Goal: Task Accomplishment & Management: Manage account settings

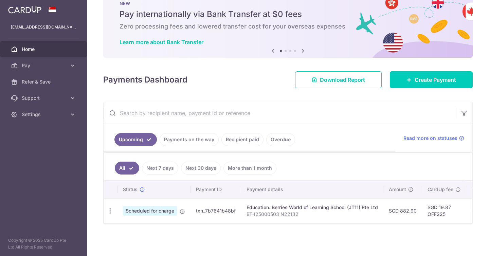
click at [160, 169] on link "Next 7 days" at bounding box center [160, 168] width 36 height 13
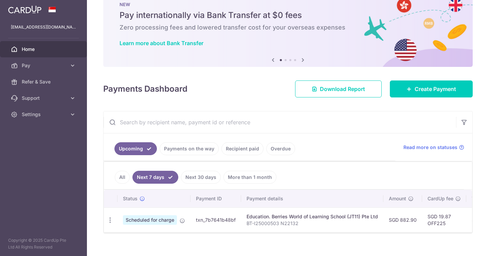
scroll to position [30, 0]
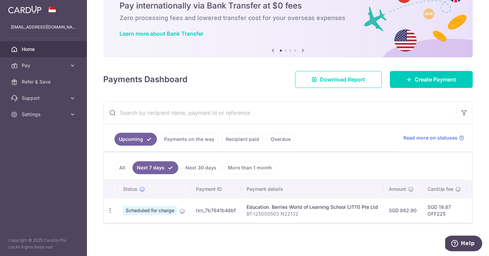
click at [237, 140] on link "Recipient paid" at bounding box center [242, 139] width 42 height 13
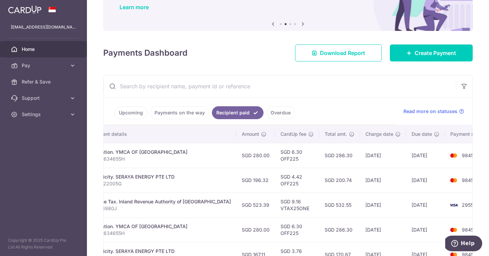
scroll to position [0, 0]
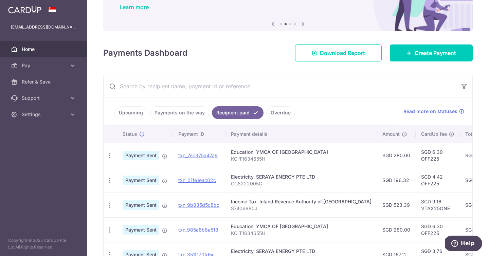
click at [173, 113] on link "Payments on the way" at bounding box center [179, 112] width 59 height 13
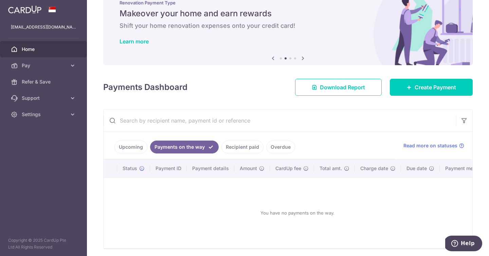
scroll to position [47, 0]
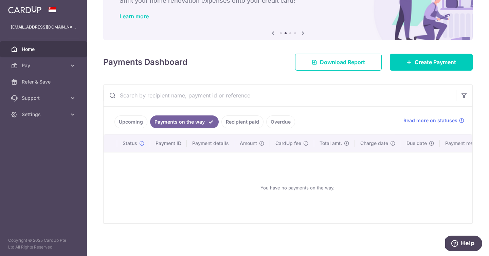
click at [131, 122] on link "Upcoming" at bounding box center [130, 121] width 33 height 13
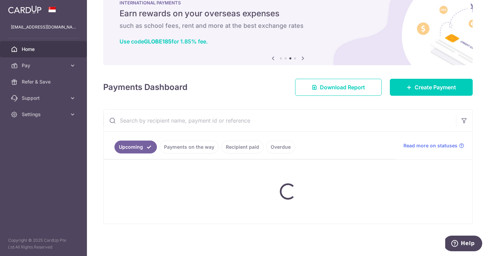
scroll to position [22, 0]
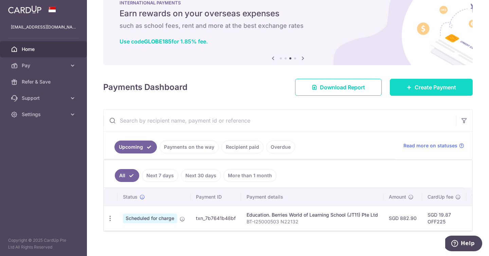
click at [426, 88] on span "Create Payment" at bounding box center [435, 87] width 41 height 8
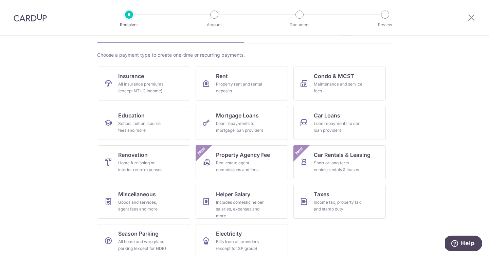
scroll to position [42, 0]
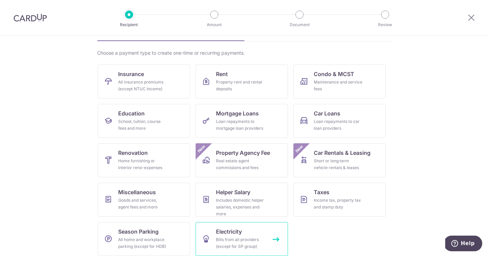
click at [234, 241] on div "Bills from all providers (except for SP group)" at bounding box center [240, 243] width 49 height 14
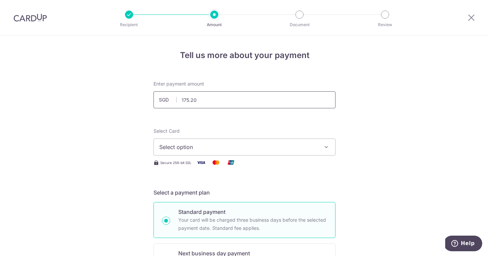
click at [232, 101] on input "175.20" at bounding box center [245, 99] width 182 height 17
click at [222, 151] on span "Select option" at bounding box center [238, 147] width 158 height 8
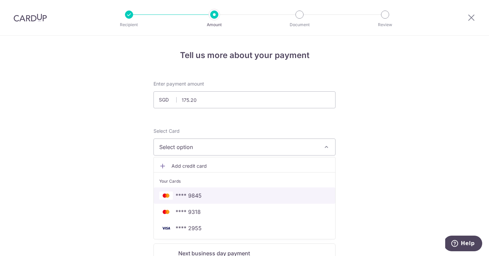
click at [203, 198] on span "**** 9845" at bounding box center [244, 196] width 171 height 8
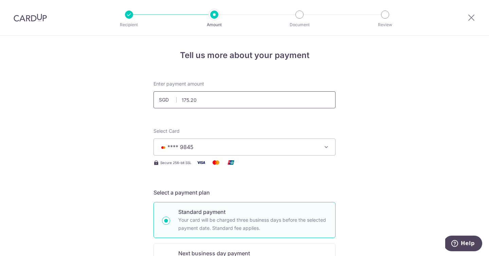
click at [274, 103] on input "175.20" at bounding box center [245, 99] width 182 height 17
type input "175.29"
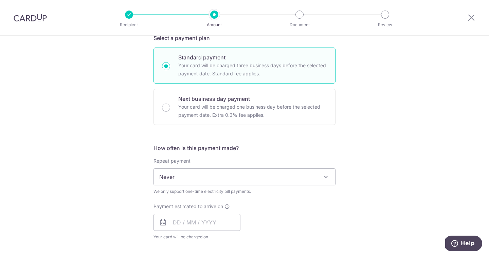
scroll to position [162, 0]
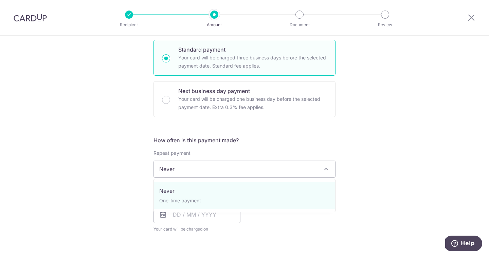
click at [259, 171] on span "Never" at bounding box center [244, 169] width 181 height 16
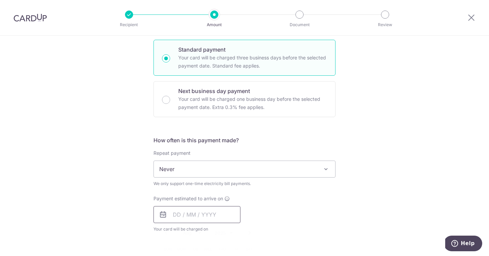
click at [178, 218] on input "text" at bounding box center [197, 214] width 87 height 17
click at [323, 220] on div "Payment estimated to arrive on Prev Next Aug Sep Oct Nov Dec 2025 2026 2027 202…" at bounding box center [244, 213] width 190 height 37
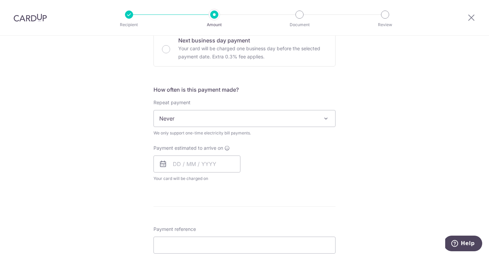
scroll to position [245, 0]
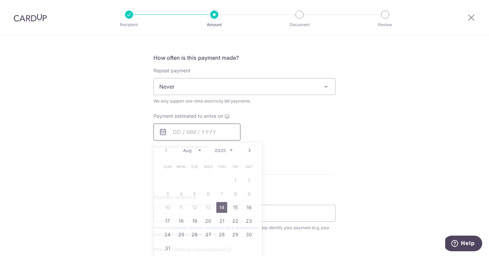
click at [185, 134] on input "text" at bounding box center [197, 132] width 87 height 17
click at [220, 208] on link "14" at bounding box center [221, 207] width 11 height 11
type input "[DATE]"
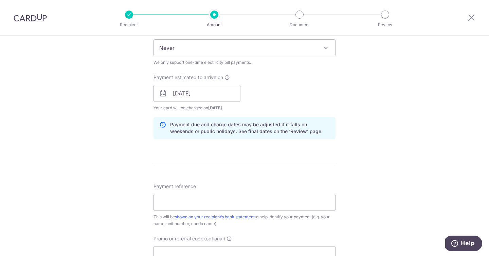
scroll to position [303, 0]
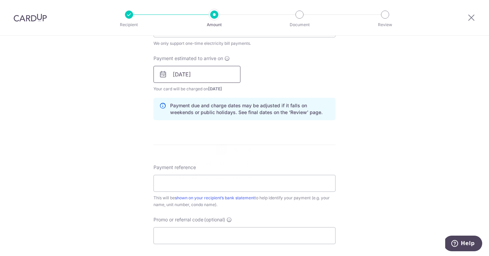
click at [192, 73] on input "[DATE]" at bounding box center [197, 74] width 87 height 17
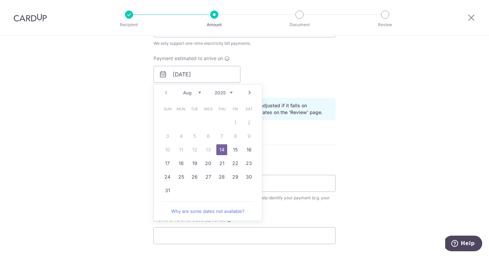
click at [221, 150] on link "14" at bounding box center [221, 149] width 11 height 11
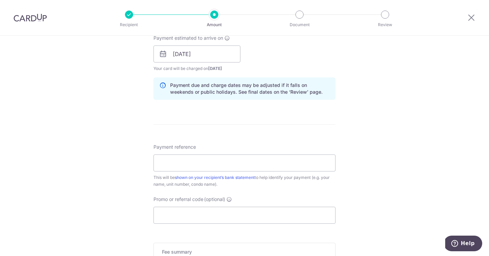
scroll to position [324, 0]
click at [197, 162] on input "Payment reference" at bounding box center [245, 162] width 182 height 17
type input "GC8222005G"
click at [209, 215] on input "Promo or referral code (optional)" at bounding box center [245, 214] width 182 height 17
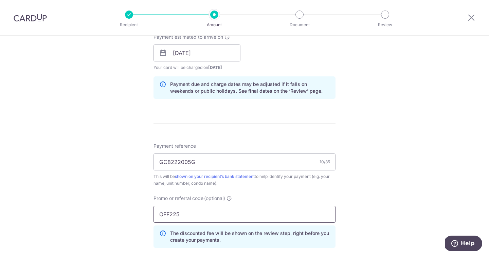
type input "OFF225"
click at [392, 200] on div "Tell us more about your payment Enter payment amount SGD 175.29 175.29 Select C…" at bounding box center [244, 53] width 489 height 682
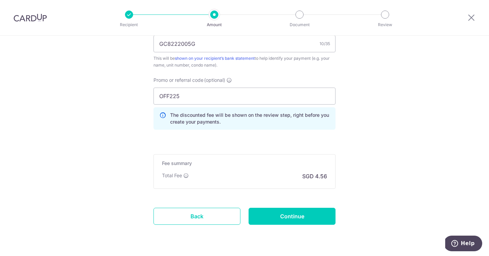
scroll to position [443, 0]
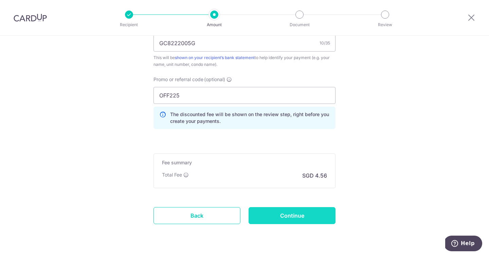
click at [300, 218] on input "Continue" at bounding box center [292, 215] width 87 height 17
type input "Create Schedule"
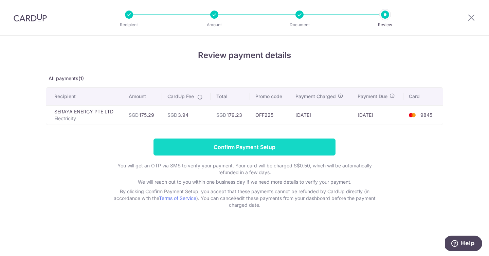
click at [236, 144] on input "Confirm Payment Setup" at bounding box center [245, 147] width 182 height 17
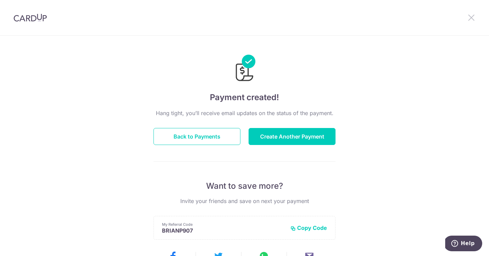
click at [470, 17] on icon at bounding box center [471, 17] width 8 height 8
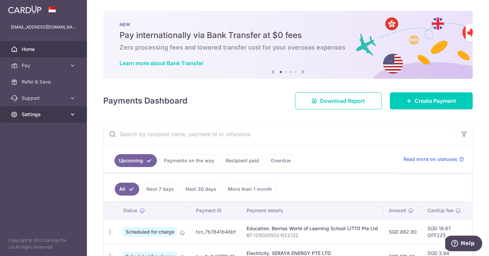
click at [17, 114] on icon at bounding box center [14, 114] width 7 height 7
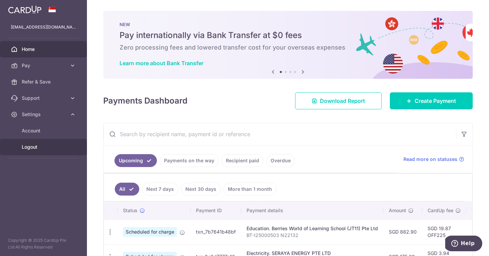
click at [25, 148] on span "Logout" at bounding box center [44, 147] width 45 height 7
